Goal: Task Accomplishment & Management: Use online tool/utility

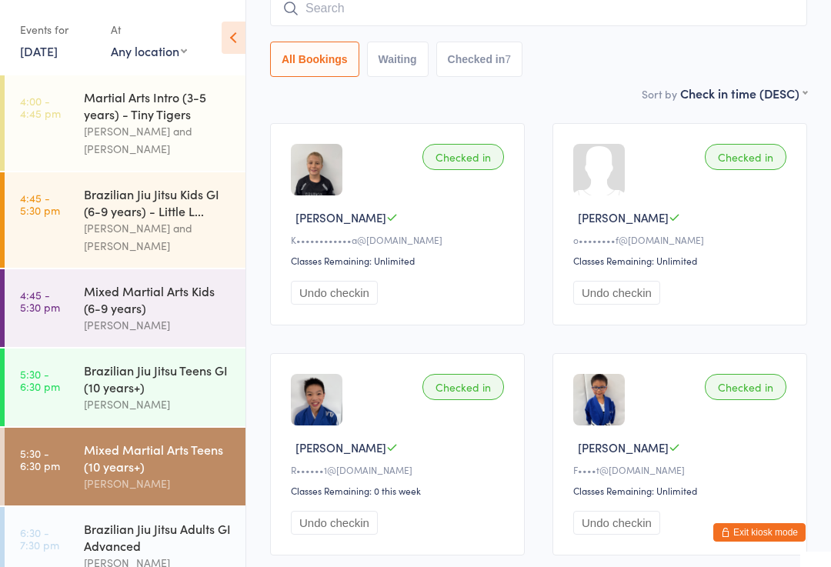
scroll to position [196, 0]
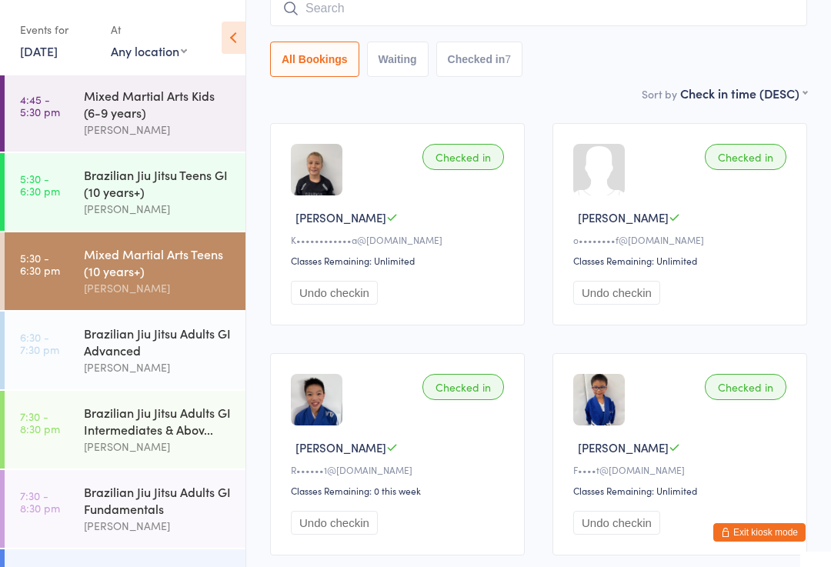
click at [114, 350] on div "Brazilian Jiu Jitsu Adults GI Advanced" at bounding box center [158, 342] width 149 height 34
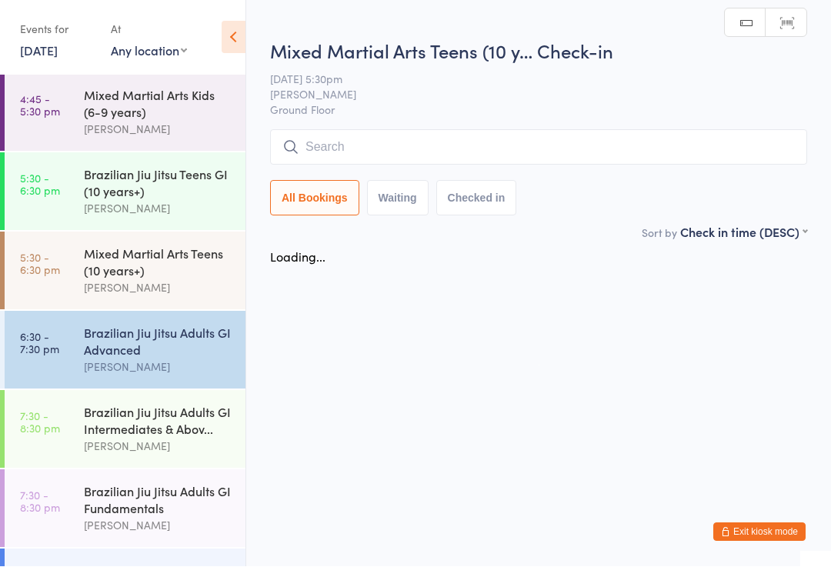
scroll to position [1, 0]
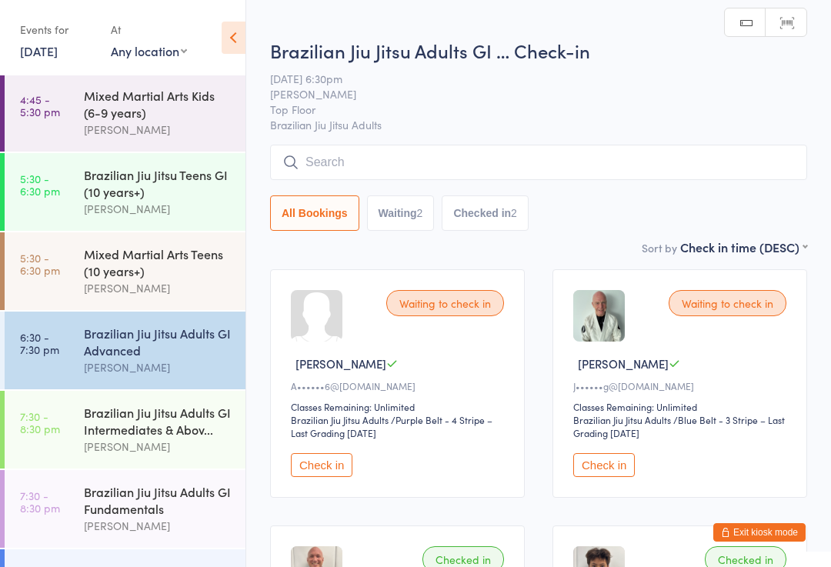
click at [609, 477] on button "Check in" at bounding box center [604, 465] width 62 height 24
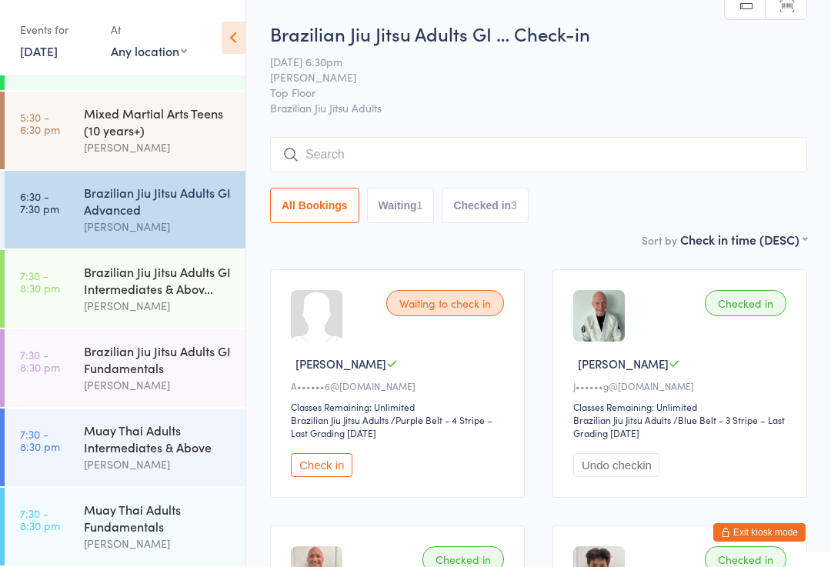
scroll to position [349, 0]
click at [162, 263] on div "Brazilian Jiu Jitsu Adults GI Intermediates & Abov..." at bounding box center [158, 280] width 149 height 34
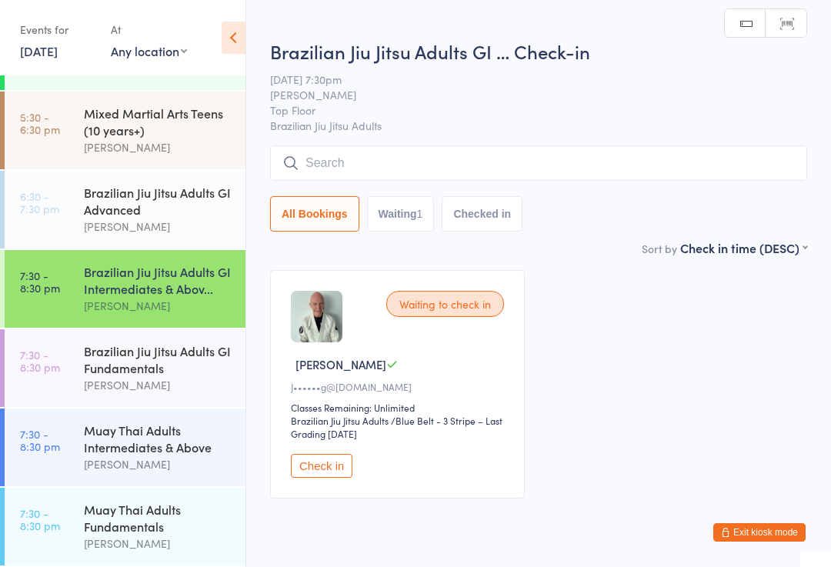
click at [432, 166] on input "search" at bounding box center [538, 162] width 537 height 35
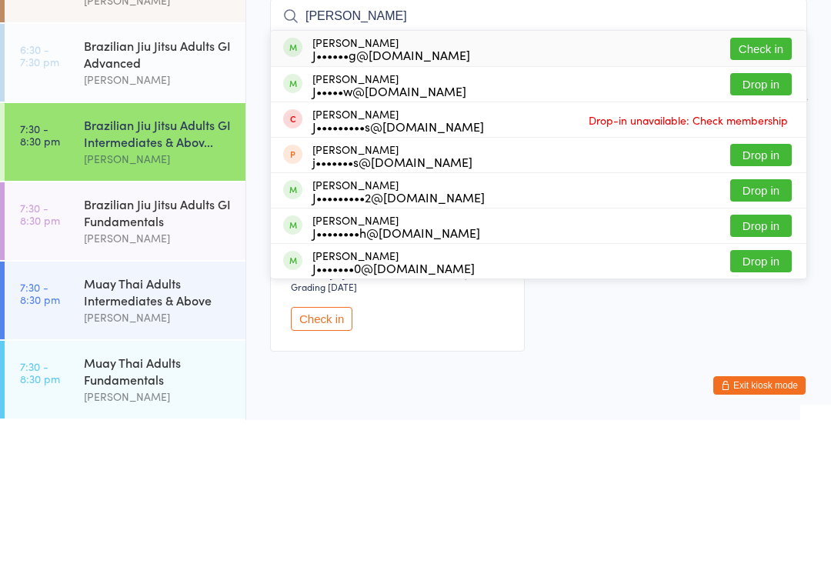
type input "[PERSON_NAME]"
click at [410, 232] on div "J•••••w@[DOMAIN_NAME]" at bounding box center [390, 238] width 154 height 12
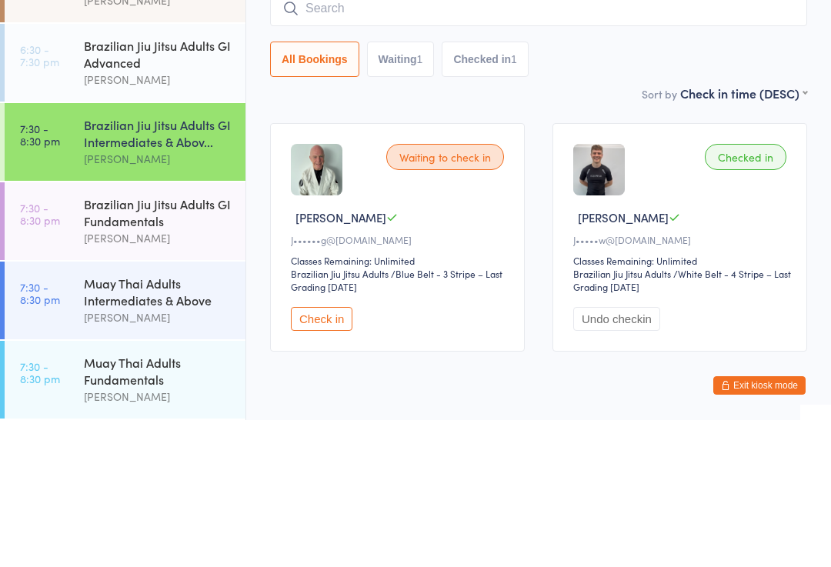
click at [153, 184] on div "Brazilian Jiu Jitsu Adults GI Advanced" at bounding box center [158, 201] width 149 height 34
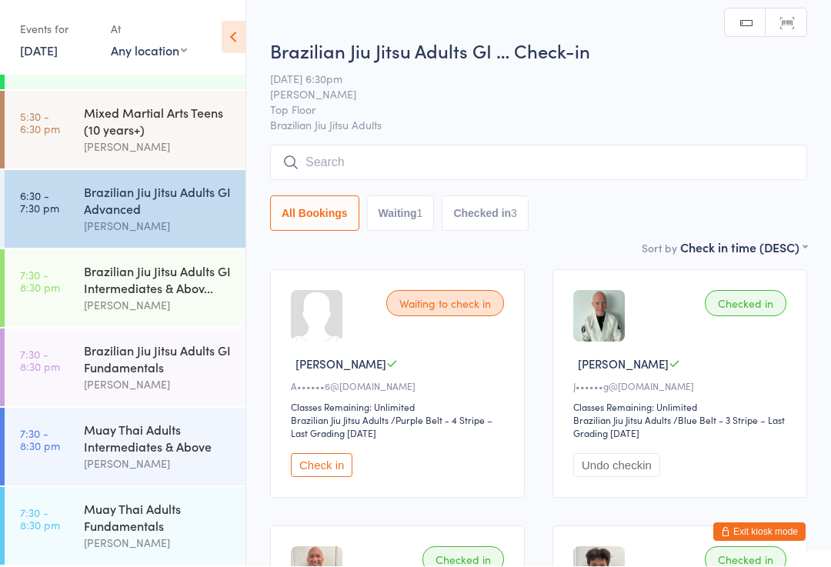
scroll to position [1, 0]
click at [610, 164] on input "search" at bounding box center [538, 162] width 537 height 35
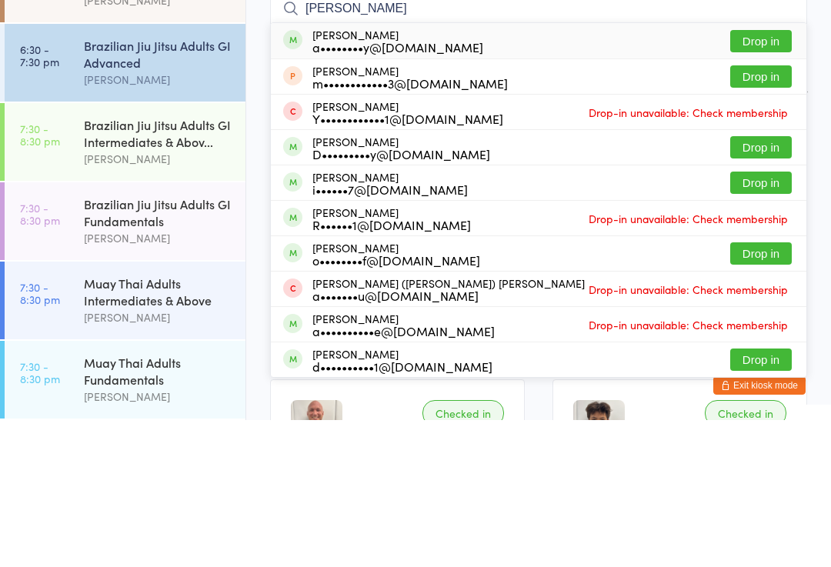
type input "[PERSON_NAME]"
click at [767, 177] on button "Drop in" at bounding box center [762, 188] width 62 height 22
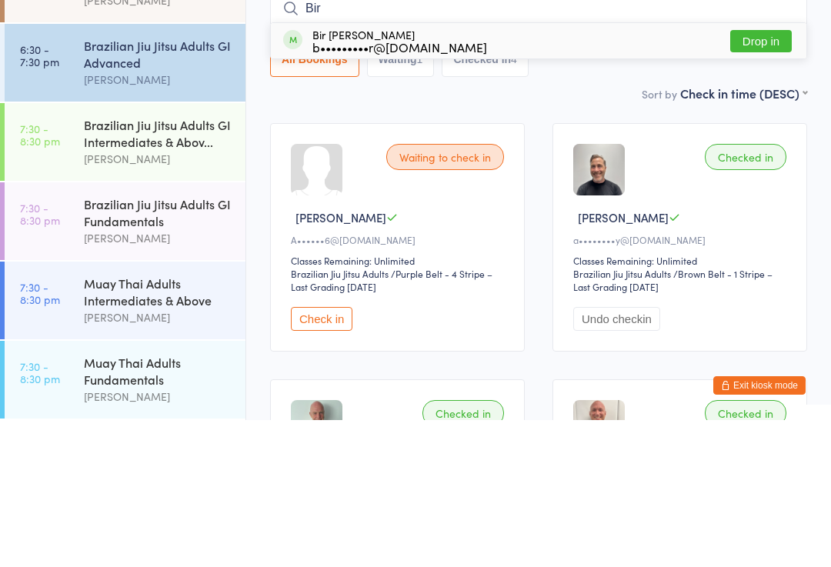
type input "Bir"
click at [780, 177] on button "Drop in" at bounding box center [762, 188] width 62 height 22
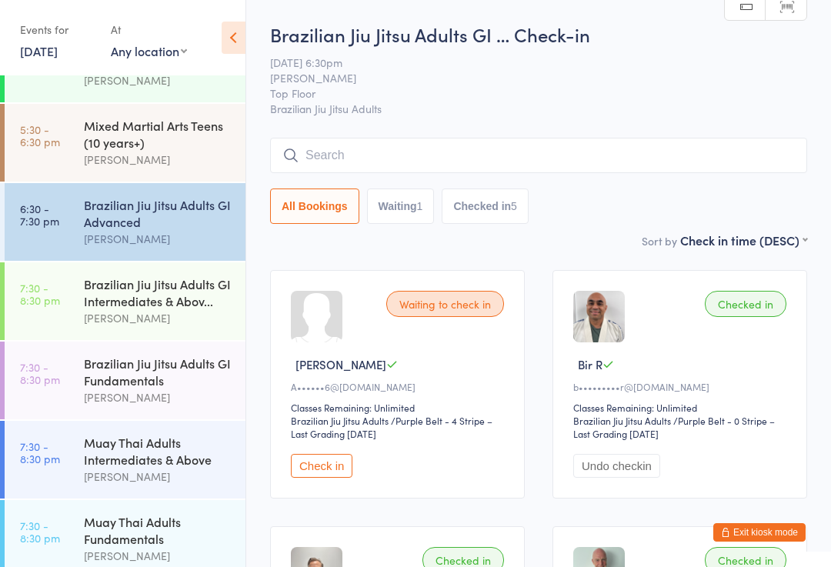
click at [329, 166] on input "search" at bounding box center [538, 155] width 537 height 35
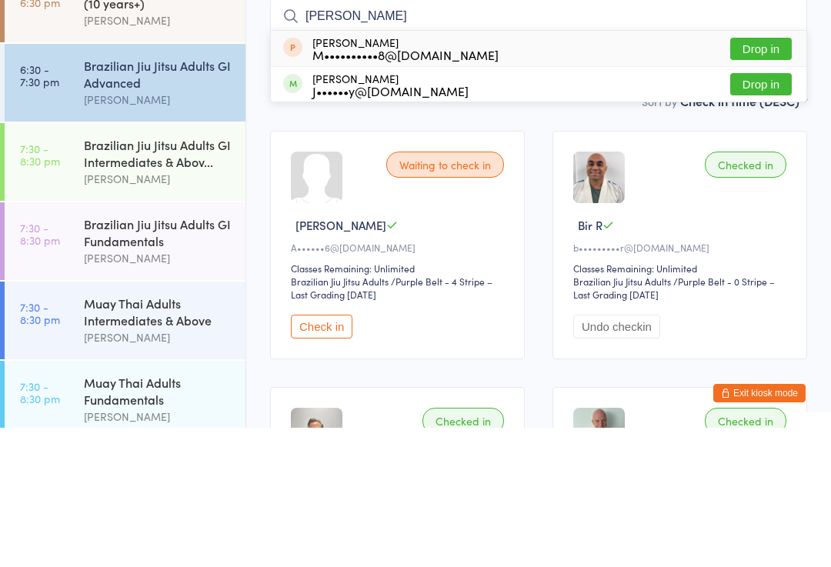
type input "[PERSON_NAME]"
click at [742, 212] on button "Drop in" at bounding box center [762, 223] width 62 height 22
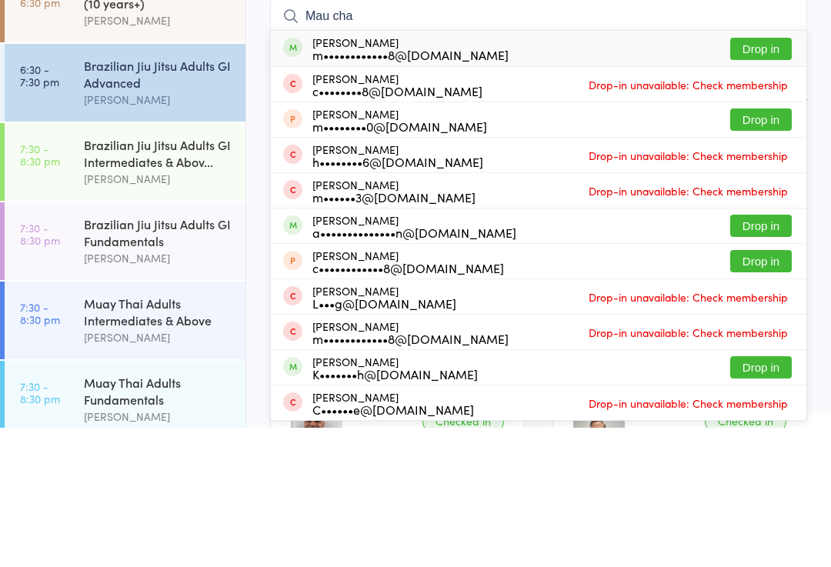
type input "Mau cha"
click at [757, 177] on button "Drop in" at bounding box center [762, 188] width 62 height 22
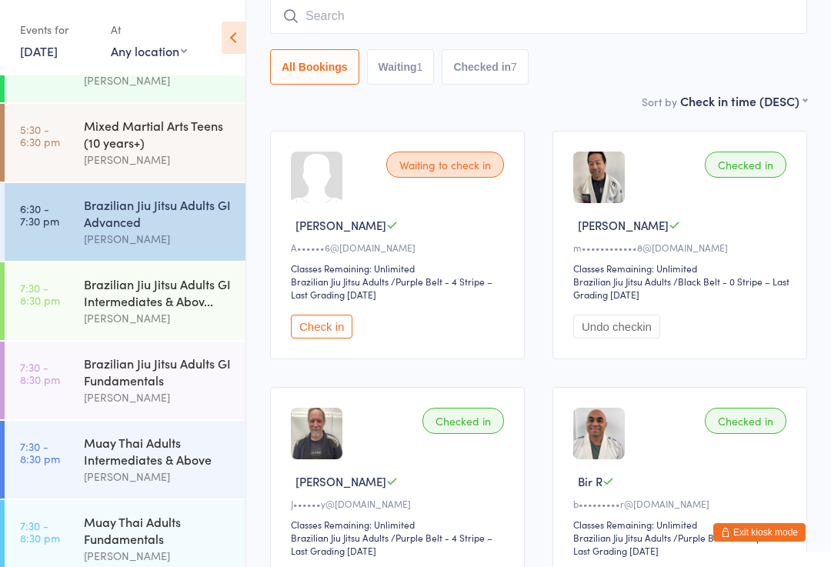
click at [712, 5] on input "search" at bounding box center [538, 15] width 537 height 35
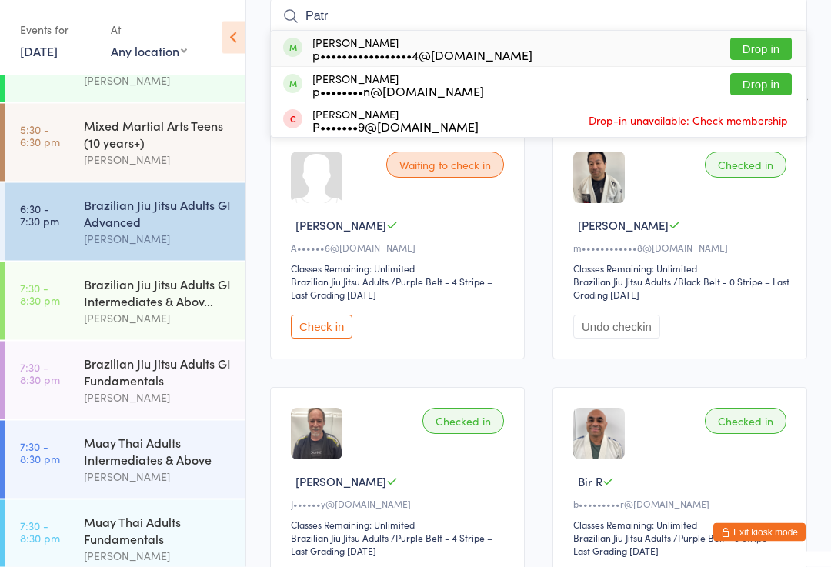
type input "Patr"
click at [764, 56] on button "Drop in" at bounding box center [762, 49] width 62 height 22
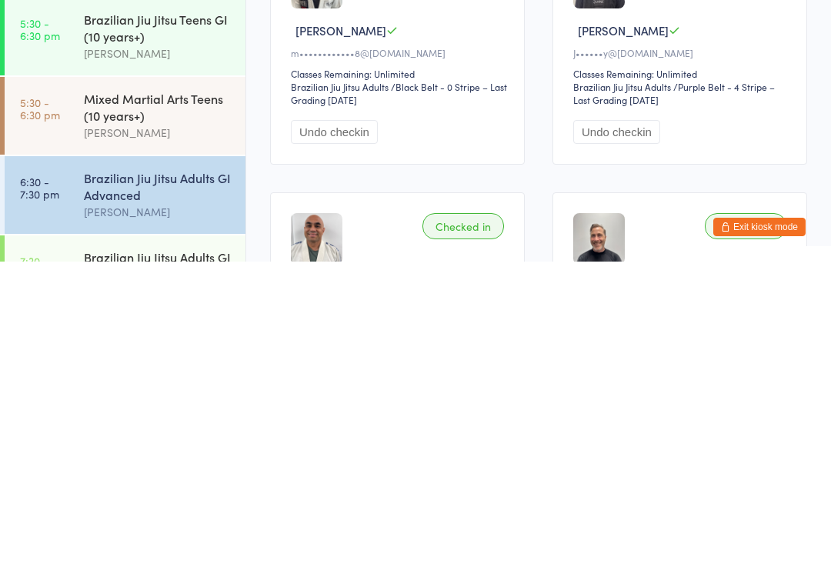
scroll to position [102, 0]
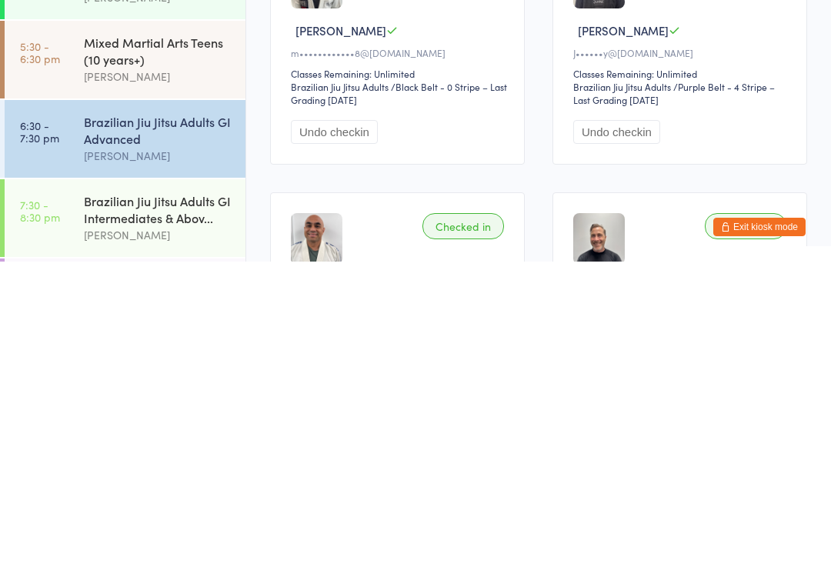
click at [179, 498] on div "Brazilian Jiu Jitsu Adults GI Intermediates & Abov..." at bounding box center [158, 515] width 149 height 34
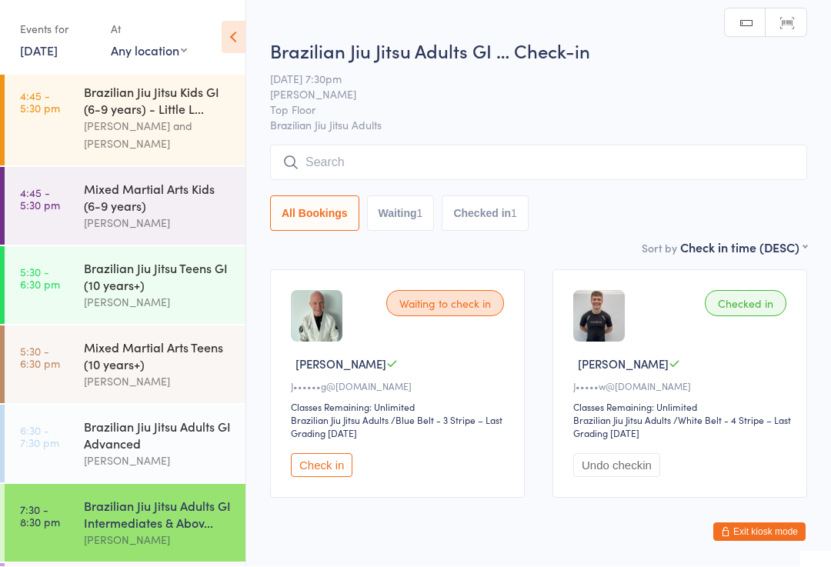
scroll to position [1, 0]
click at [694, 154] on input "search" at bounding box center [538, 162] width 537 height 35
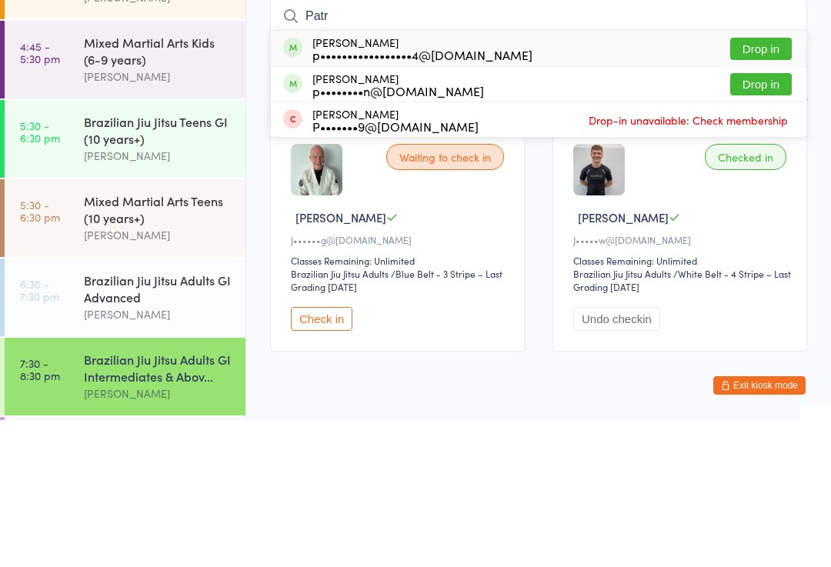
type input "Patr"
click at [770, 185] on button "Drop in" at bounding box center [762, 196] width 62 height 22
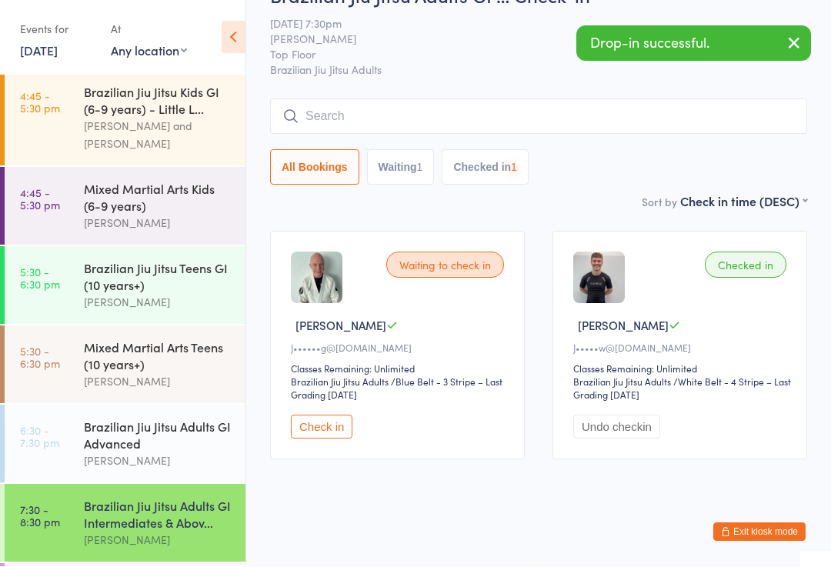
scroll to position [60, 0]
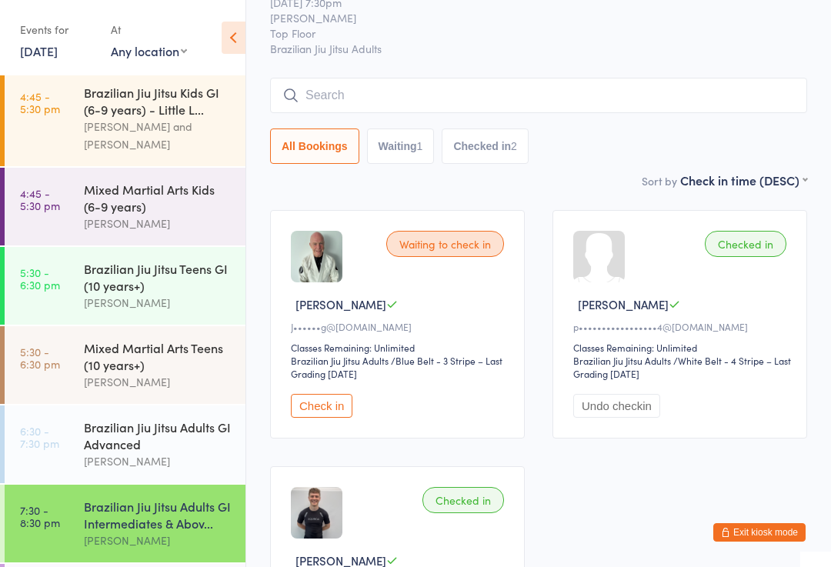
click at [166, 369] on div "Mixed Martial Arts Teens (10 years+)" at bounding box center [158, 356] width 149 height 34
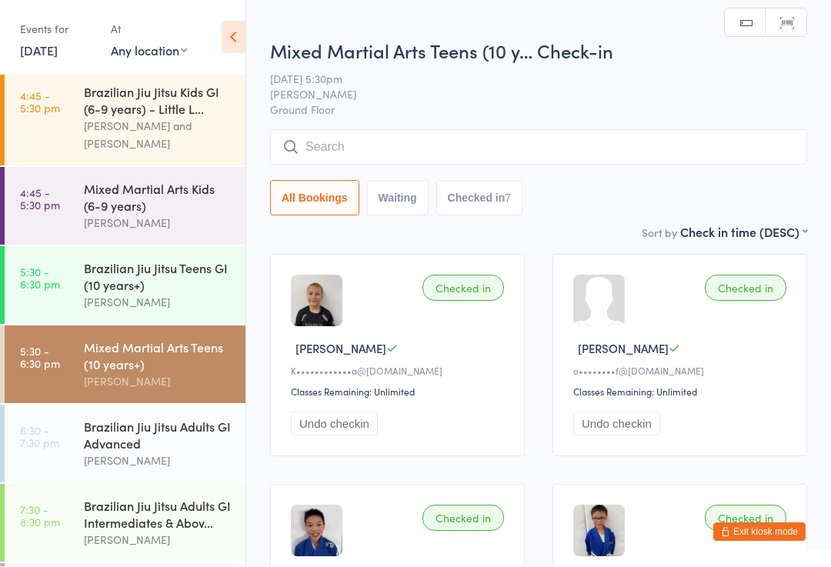
scroll to position [1, 0]
